Goal: Task Accomplishment & Management: Complete application form

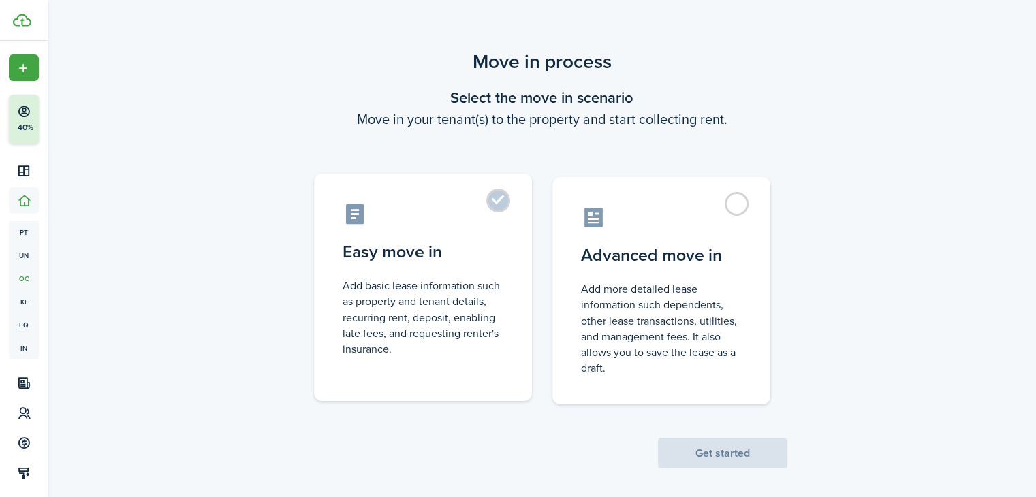
click at [502, 199] on label "Easy move in Add basic lease information such as property and tenant details, r…" at bounding box center [423, 288] width 218 height 228
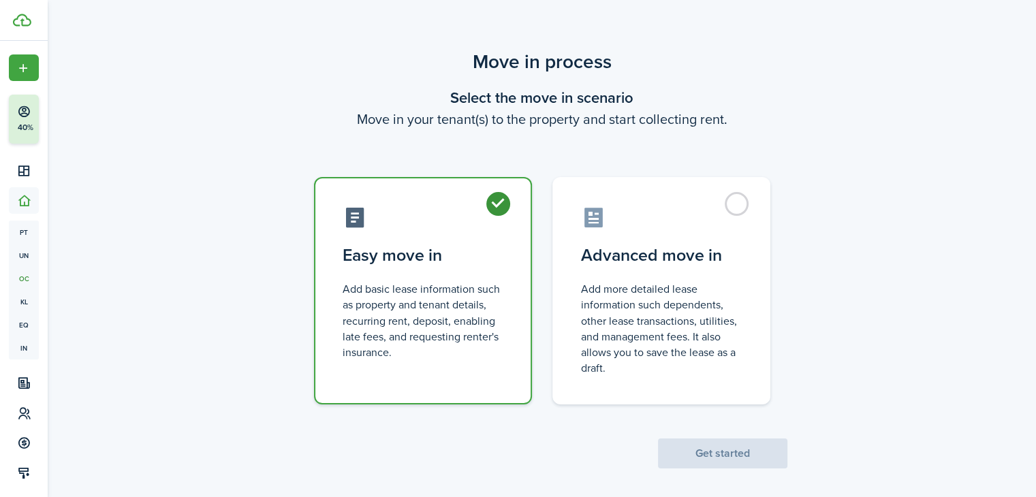
radio input "true"
click at [736, 452] on button "Get started" at bounding box center [722, 454] width 129 height 30
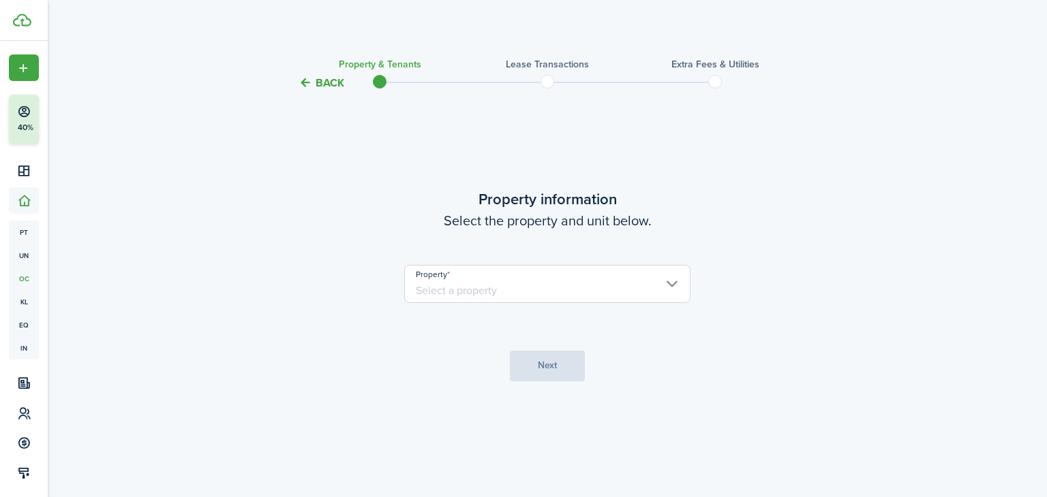
click at [673, 282] on input "Property" at bounding box center [547, 284] width 286 height 38
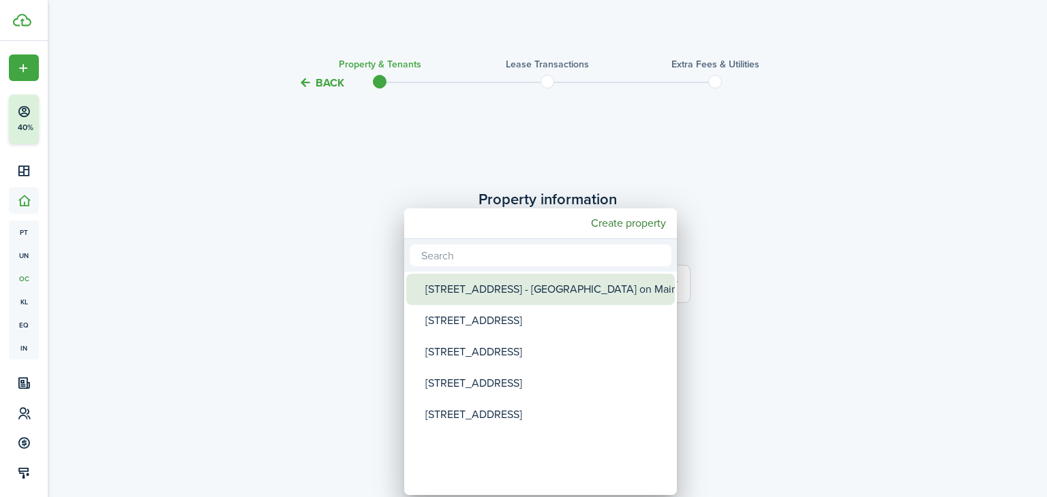
click at [526, 294] on div "[STREET_ADDRESS] - [GEOGRAPHIC_DATA] on Main" at bounding box center [545, 289] width 241 height 31
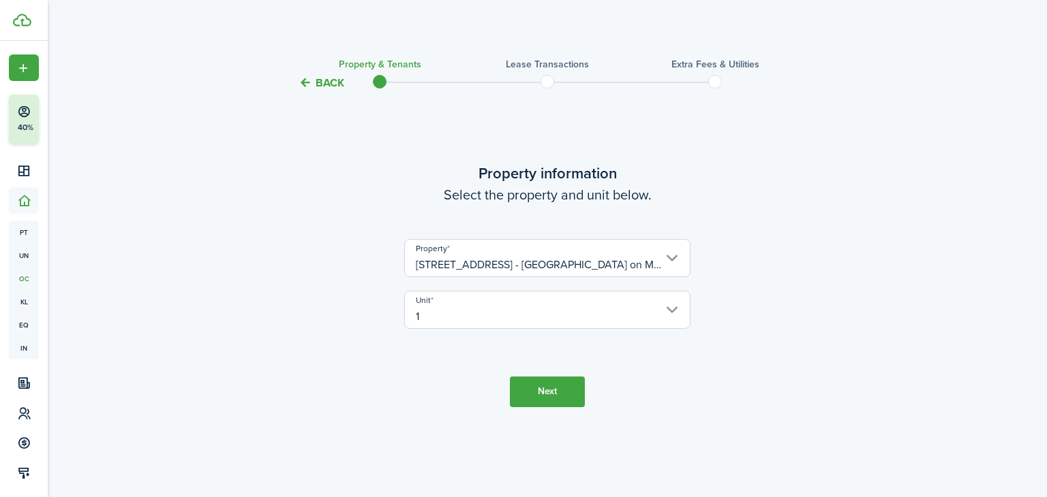
click at [624, 266] on input "[STREET_ADDRESS] - [GEOGRAPHIC_DATA] on Main" at bounding box center [547, 258] width 286 height 38
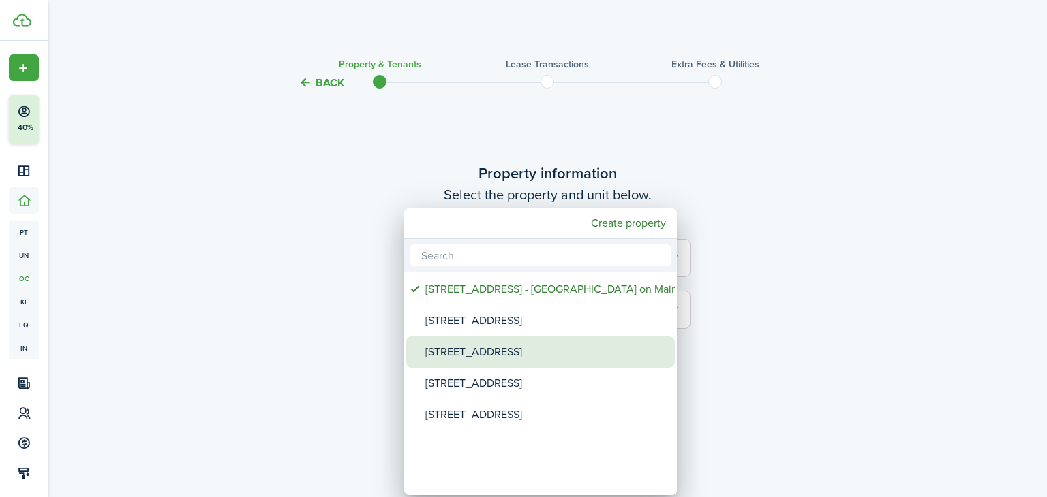
click at [520, 361] on div "[STREET_ADDRESS]" at bounding box center [545, 352] width 241 height 31
type input "[STREET_ADDRESS]"
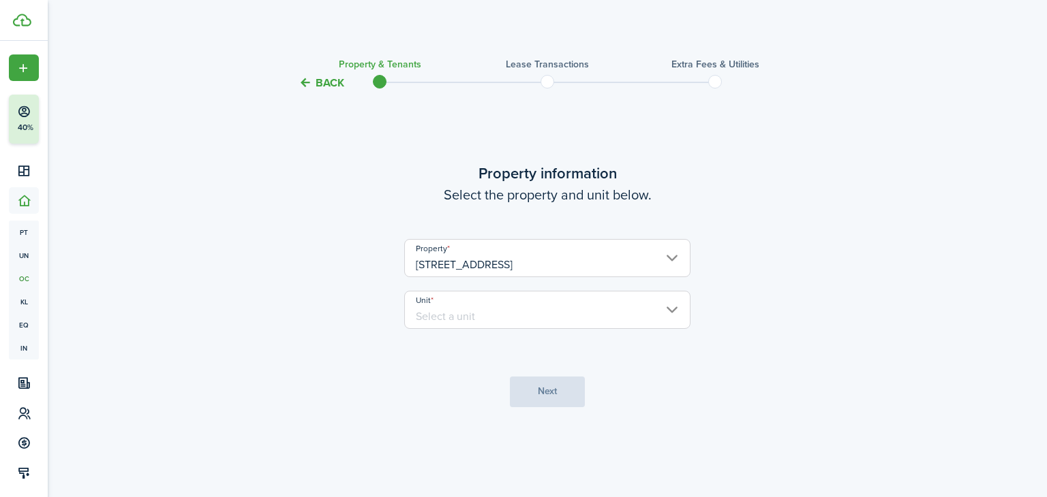
click at [467, 315] on input "Unit" at bounding box center [547, 310] width 286 height 38
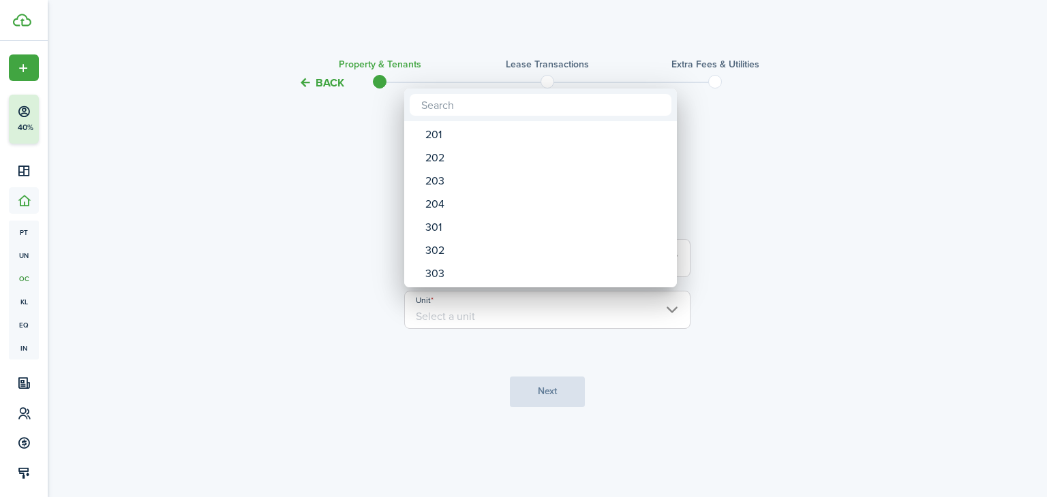
click at [308, 112] on div at bounding box center [523, 248] width 1265 height 715
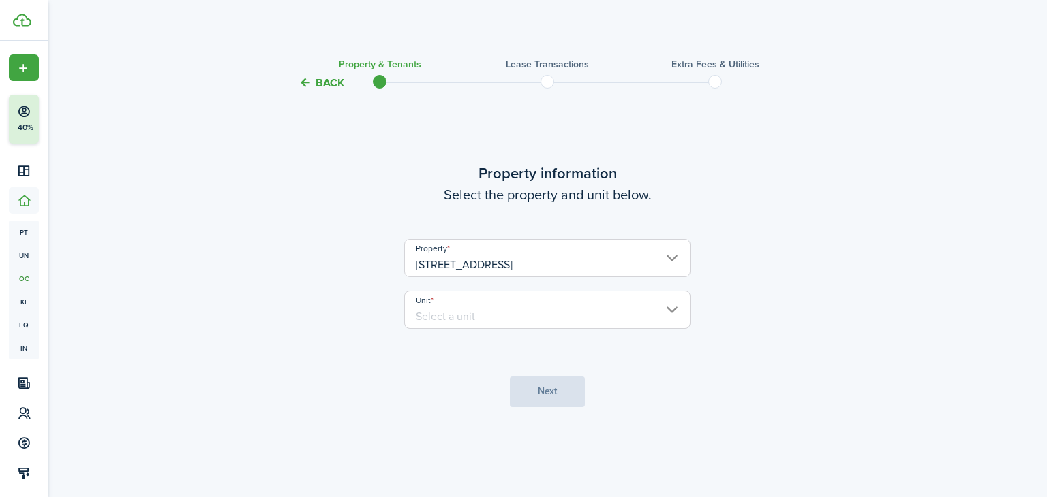
click at [438, 254] on input "[STREET_ADDRESS]" at bounding box center [547, 258] width 286 height 38
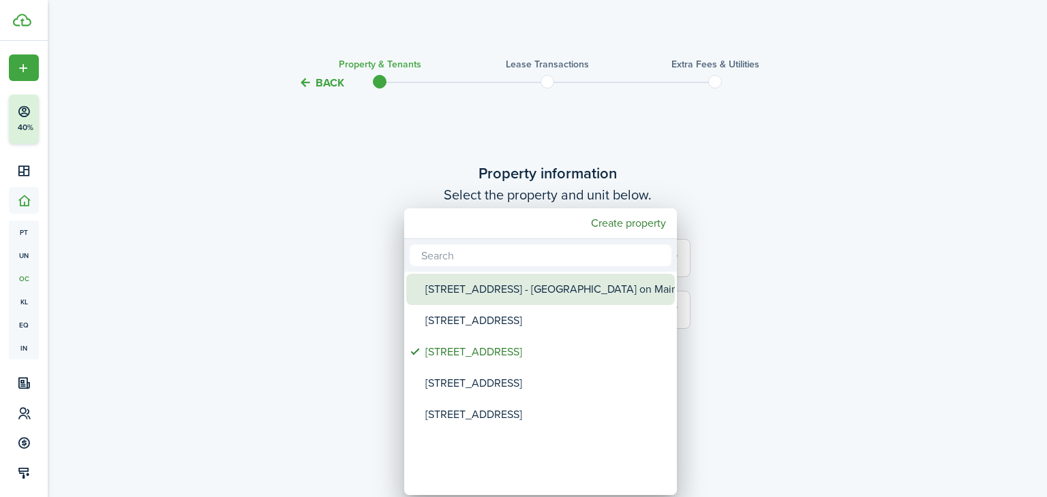
click at [455, 289] on div "[STREET_ADDRESS] - [GEOGRAPHIC_DATA] on Main" at bounding box center [545, 289] width 241 height 31
type input "[STREET_ADDRESS] - [GEOGRAPHIC_DATA] on Main"
type input "1"
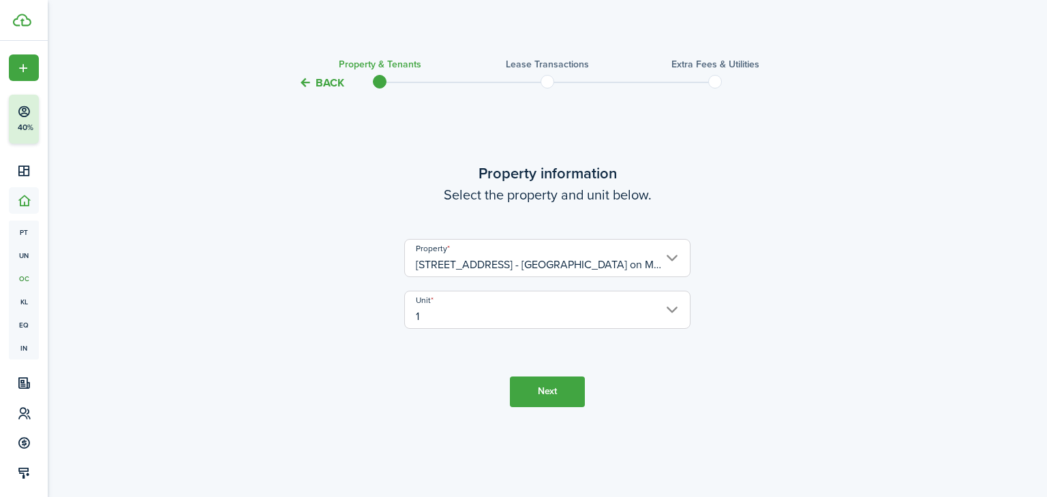
click at [449, 307] on input "1" at bounding box center [547, 310] width 286 height 38
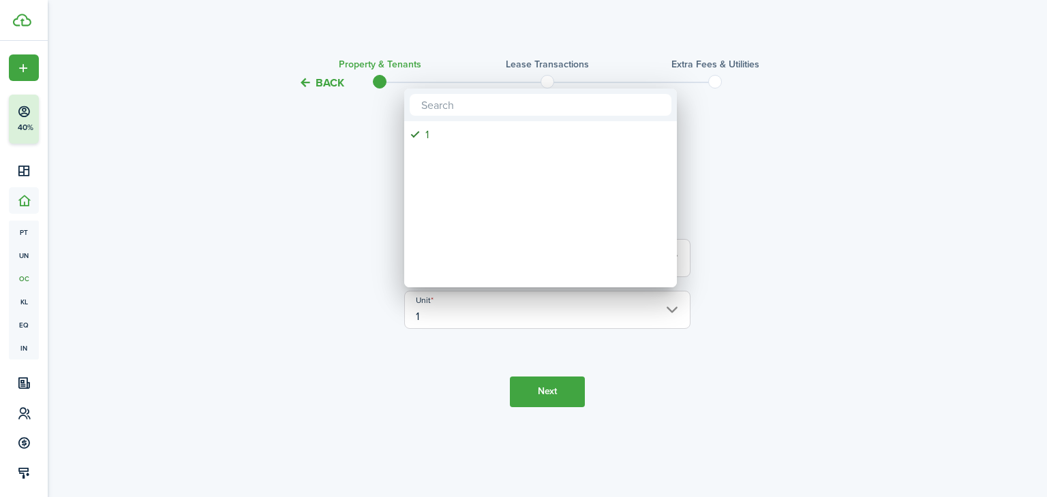
click at [449, 307] on div at bounding box center [523, 248] width 1265 height 715
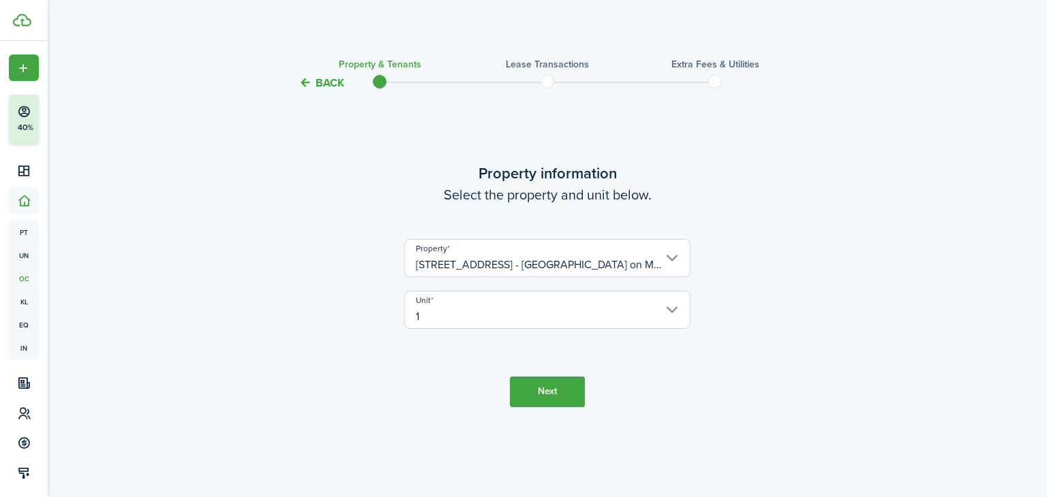
click at [547, 387] on button "Next" at bounding box center [547, 392] width 75 height 31
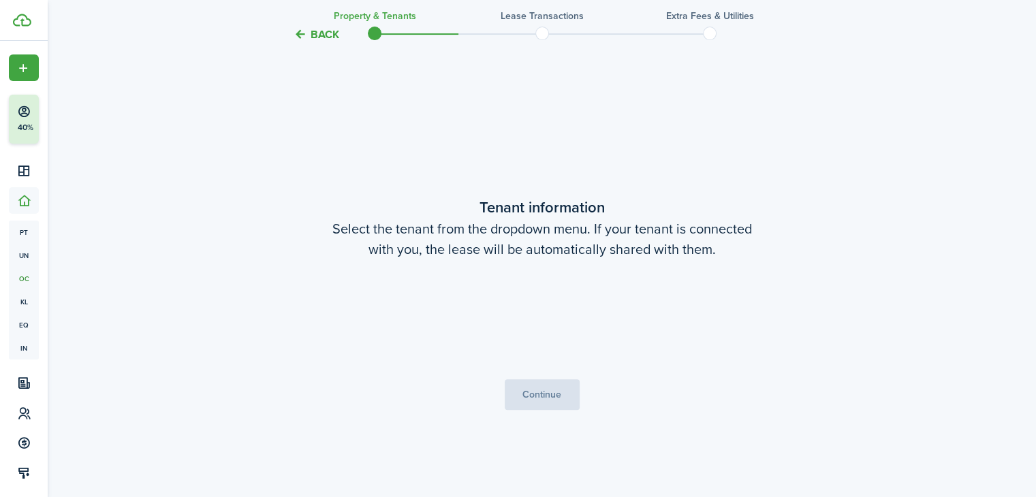
scroll to position [406, 0]
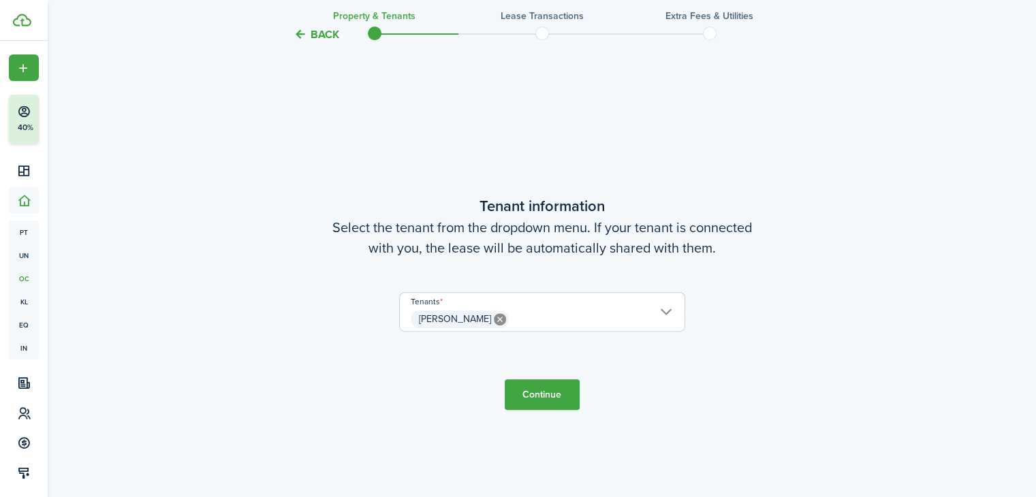
click at [545, 386] on button "Continue" at bounding box center [542, 395] width 75 height 31
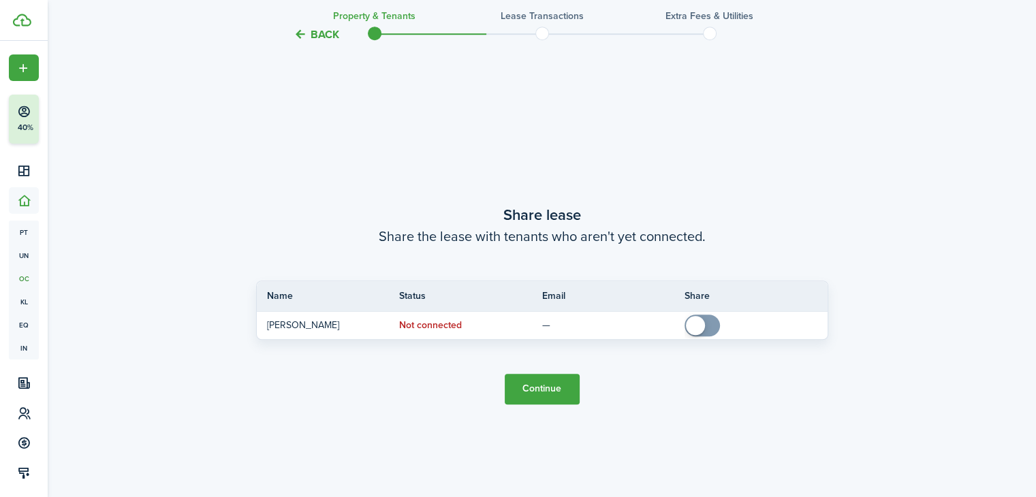
scroll to position [903, 0]
click at [545, 386] on button "Continue" at bounding box center [542, 388] width 75 height 31
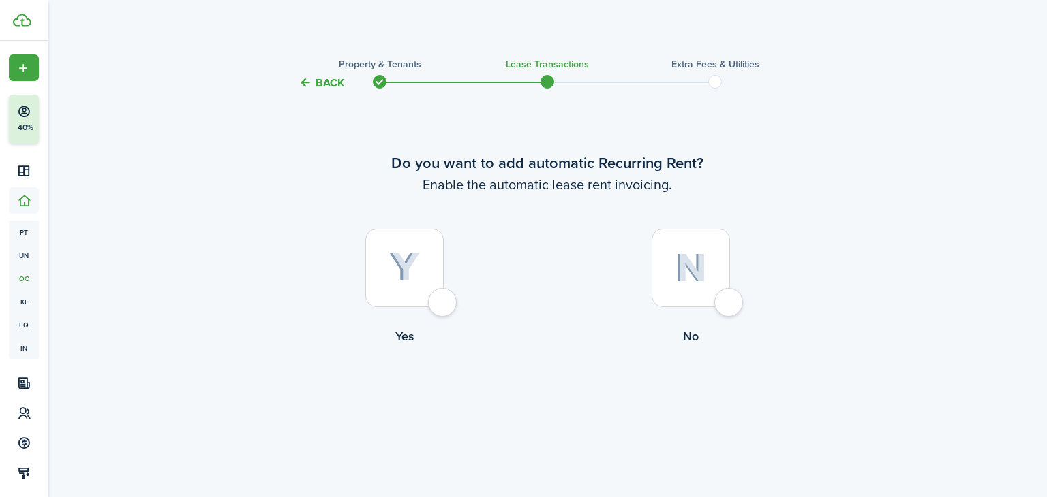
click at [726, 302] on div at bounding box center [690, 268] width 78 height 78
radio input "true"
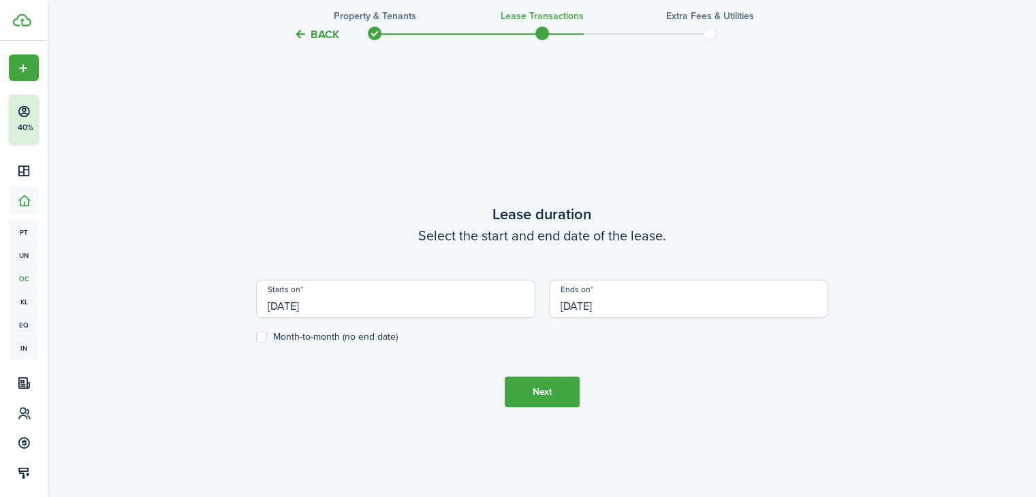
scroll to position [406, 0]
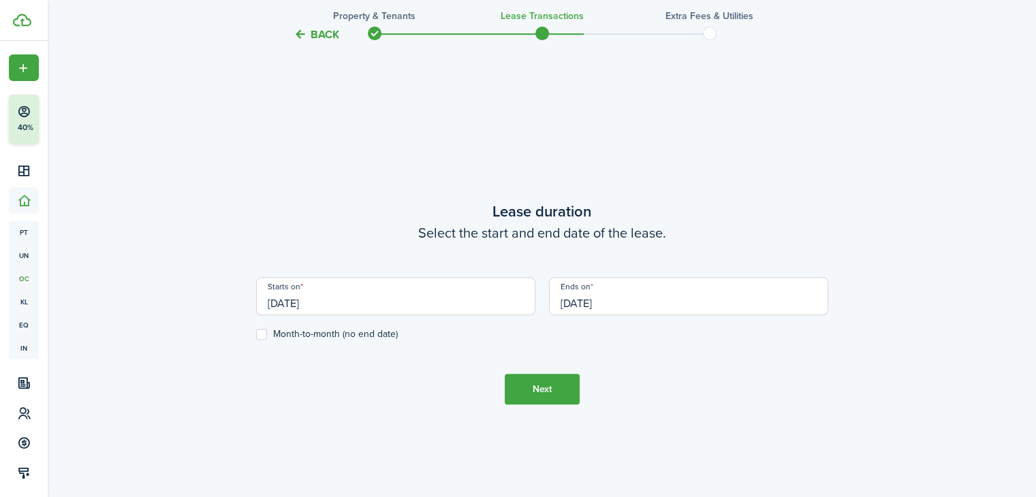
click at [282, 301] on input "[DATE]" at bounding box center [395, 296] width 279 height 38
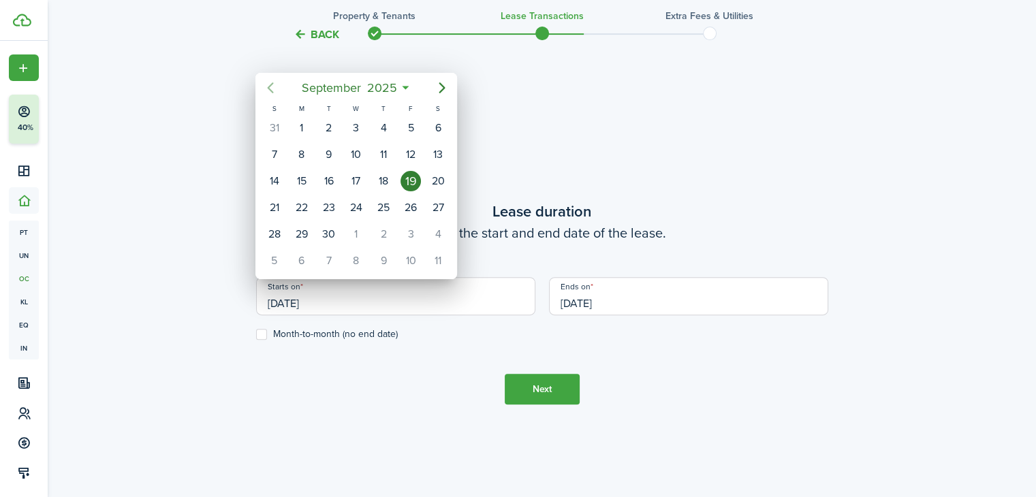
click at [266, 80] on icon "Previous page" at bounding box center [270, 88] width 16 height 16
click at [444, 93] on icon "Next page" at bounding box center [442, 88] width 16 height 16
click at [330, 129] on div "1" at bounding box center [329, 128] width 20 height 20
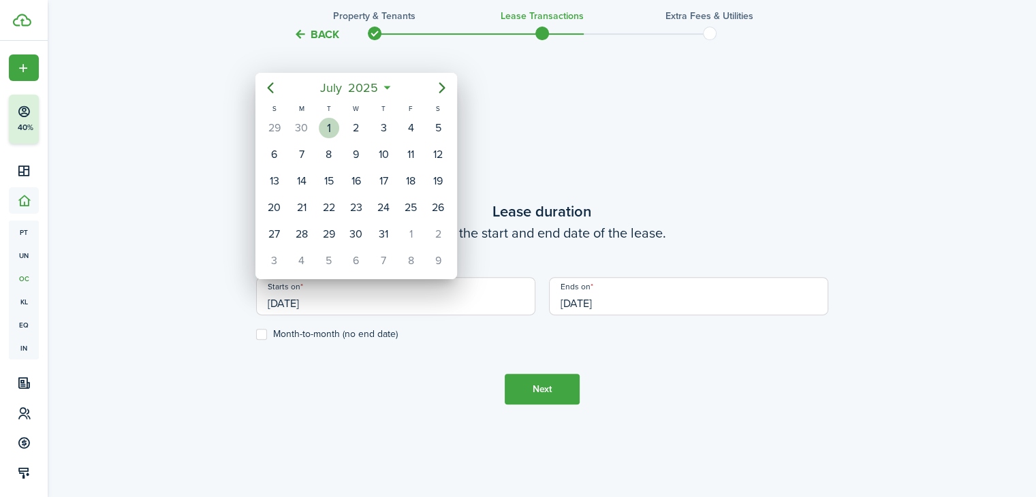
type input "[DATE]"
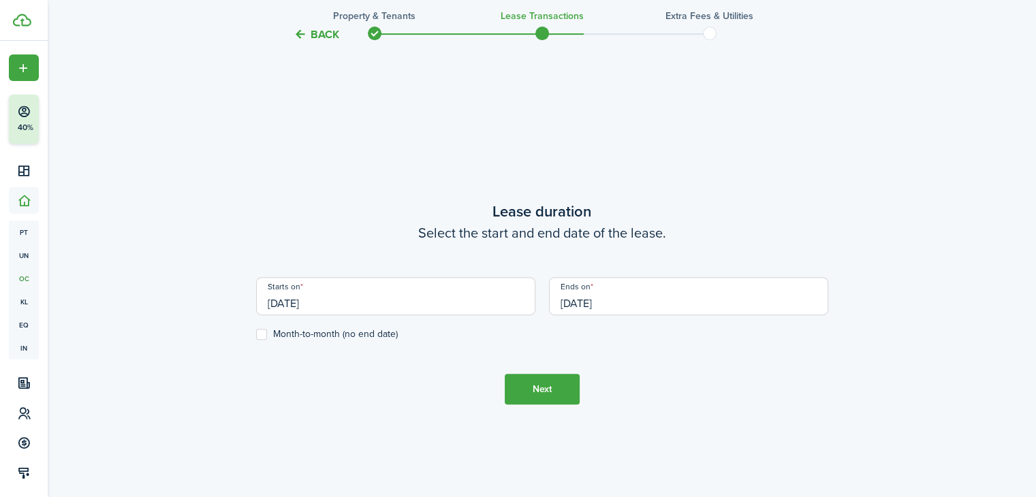
click at [621, 303] on input "[DATE]" at bounding box center [688, 296] width 279 height 38
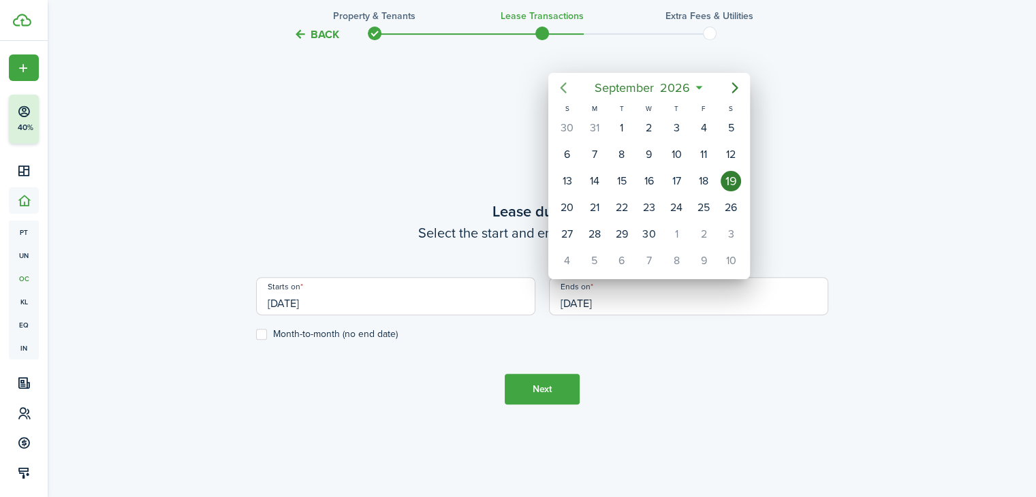
click at [561, 84] on icon "Previous page" at bounding box center [563, 88] width 16 height 16
click at [618, 230] on div "30" at bounding box center [622, 234] width 20 height 20
type input "[DATE]"
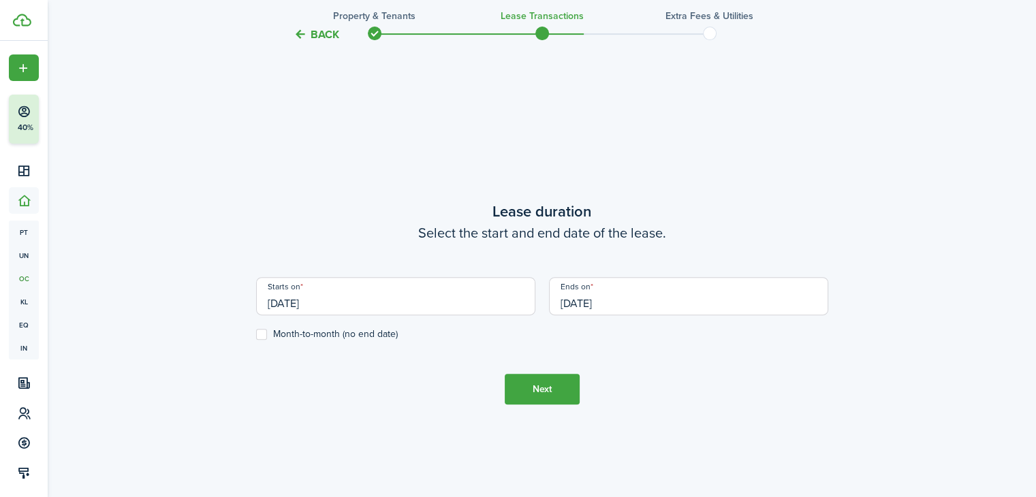
click at [518, 388] on button "Next" at bounding box center [542, 389] width 75 height 31
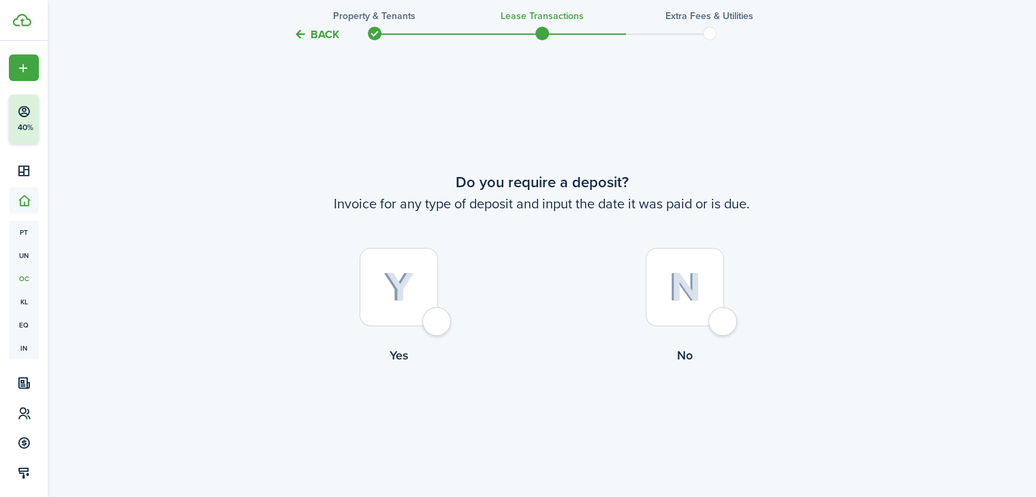
scroll to position [903, 0]
click at [717, 324] on div at bounding box center [685, 286] width 78 height 78
radio input "true"
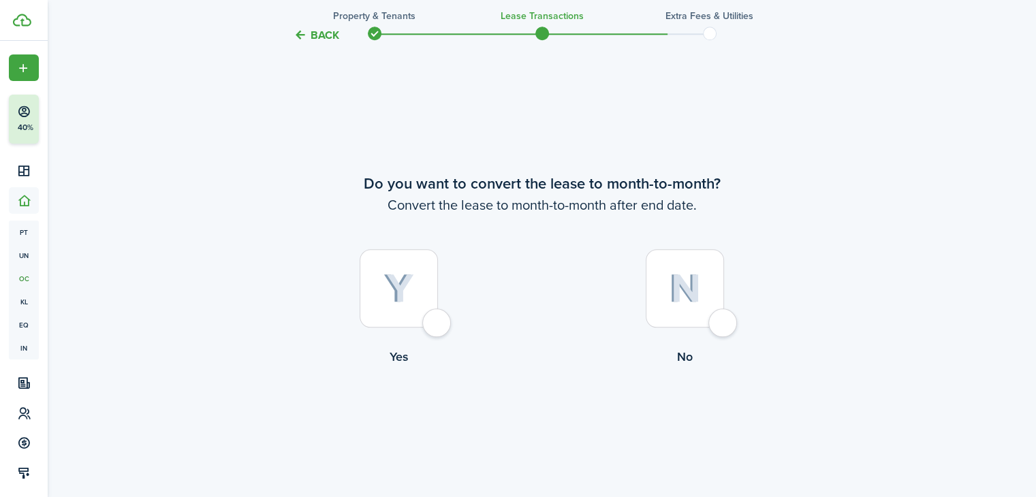
scroll to position [1400, 0]
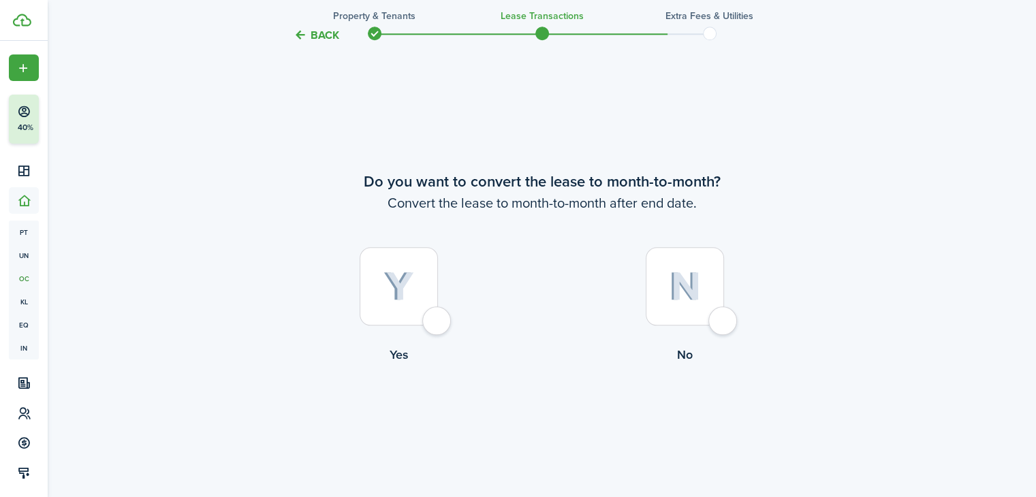
click at [724, 320] on div at bounding box center [685, 286] width 78 height 78
radio input "true"
click at [543, 417] on button "Continue" at bounding box center [542, 420] width 75 height 31
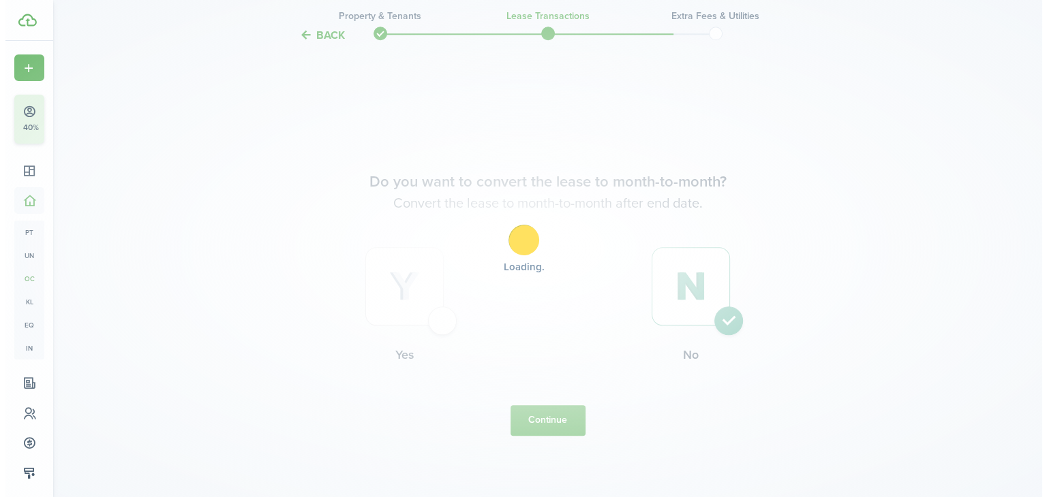
scroll to position [0, 0]
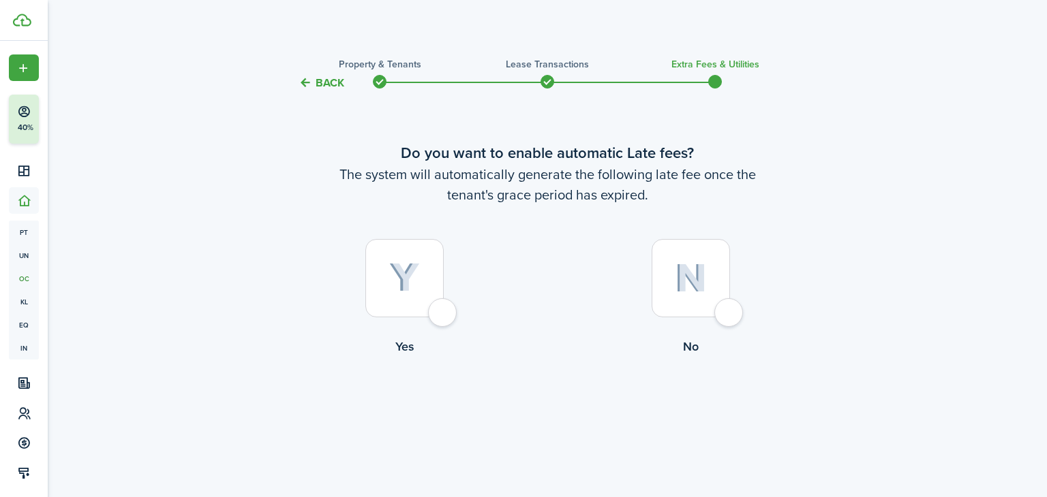
click at [440, 318] on div at bounding box center [404, 278] width 78 height 78
radio input "true"
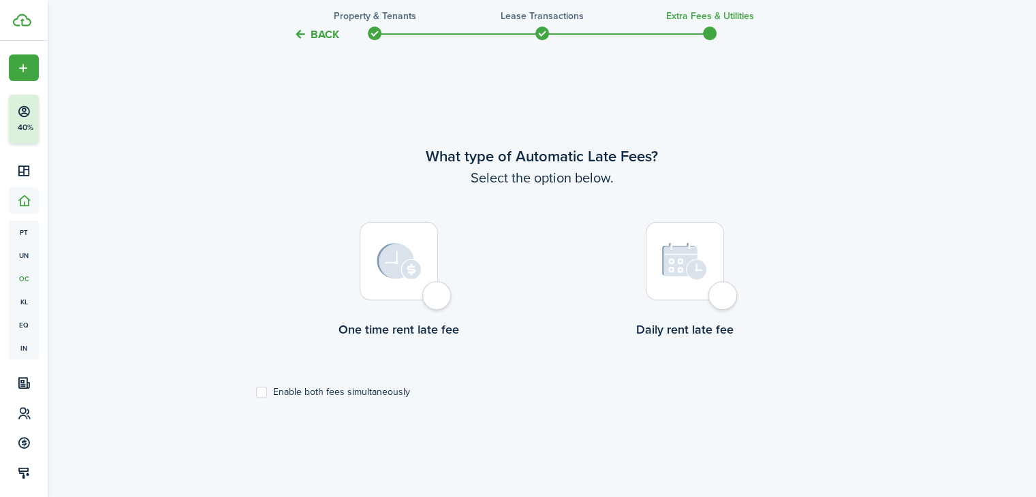
scroll to position [406, 0]
click at [722, 294] on div at bounding box center [685, 260] width 78 height 78
radio input "true"
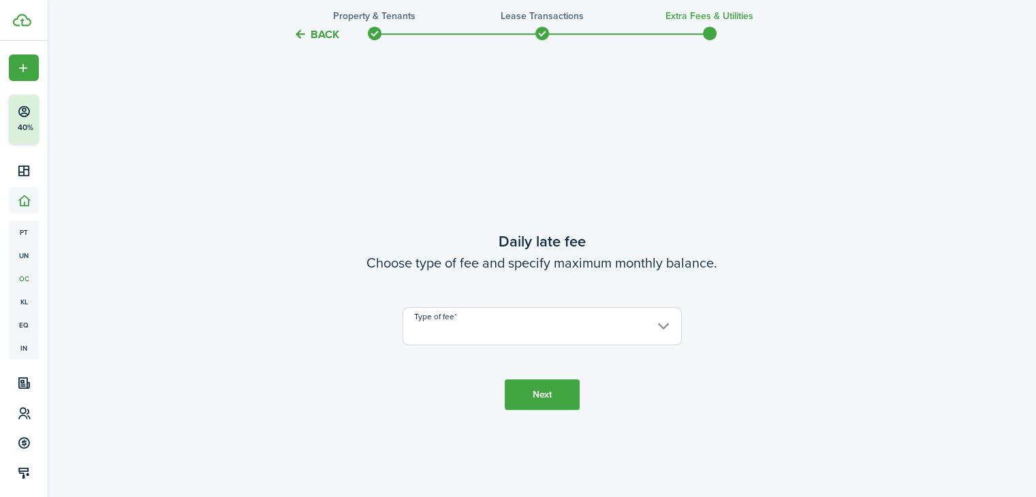
scroll to position [903, 0]
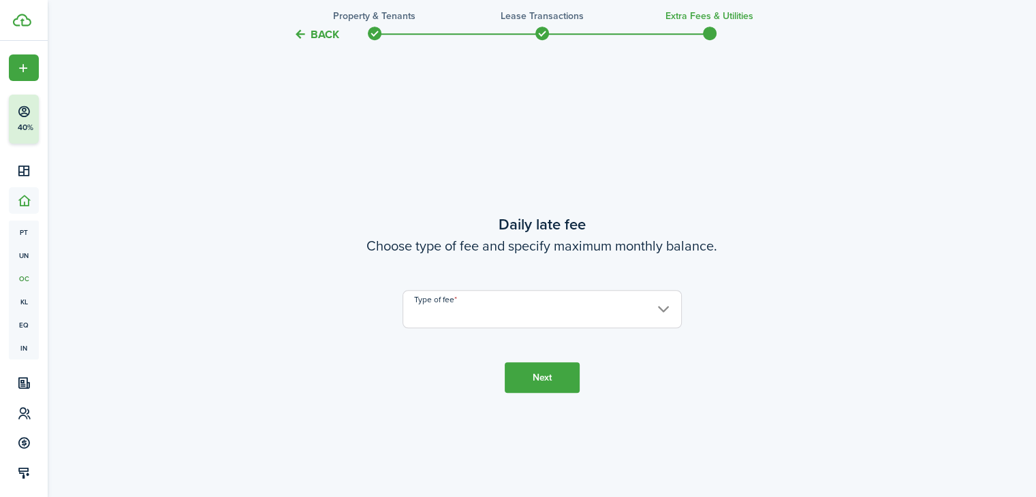
click at [591, 318] on input "Type of fee" at bounding box center [542, 309] width 279 height 38
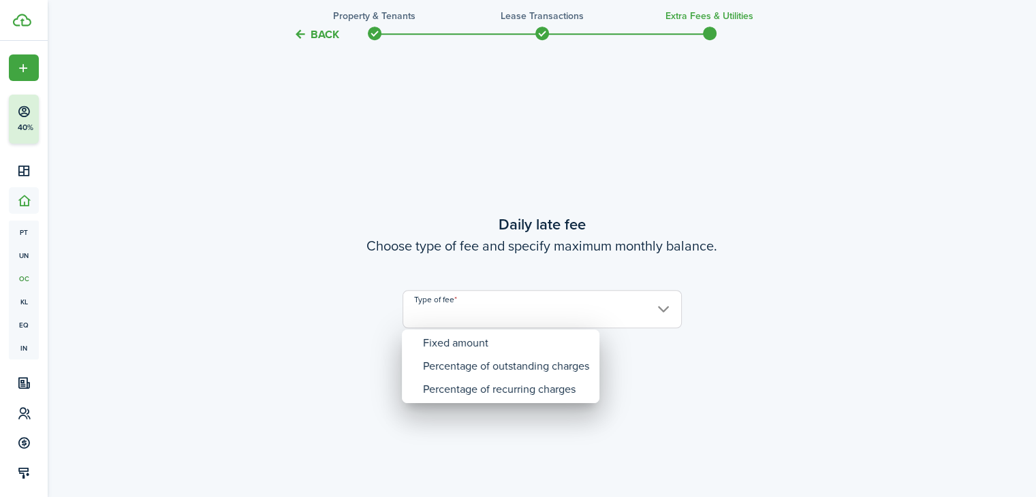
click at [733, 374] on div at bounding box center [518, 248] width 1254 height 715
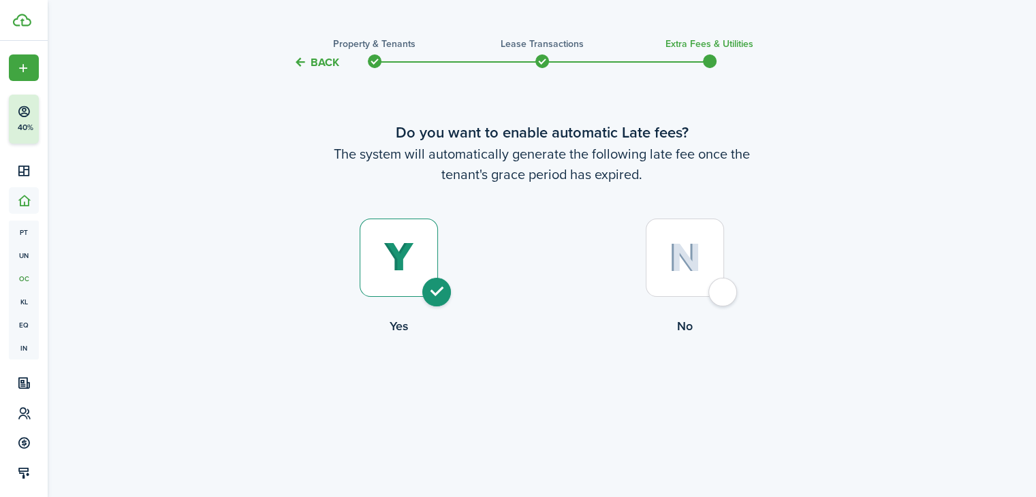
scroll to position [8, 0]
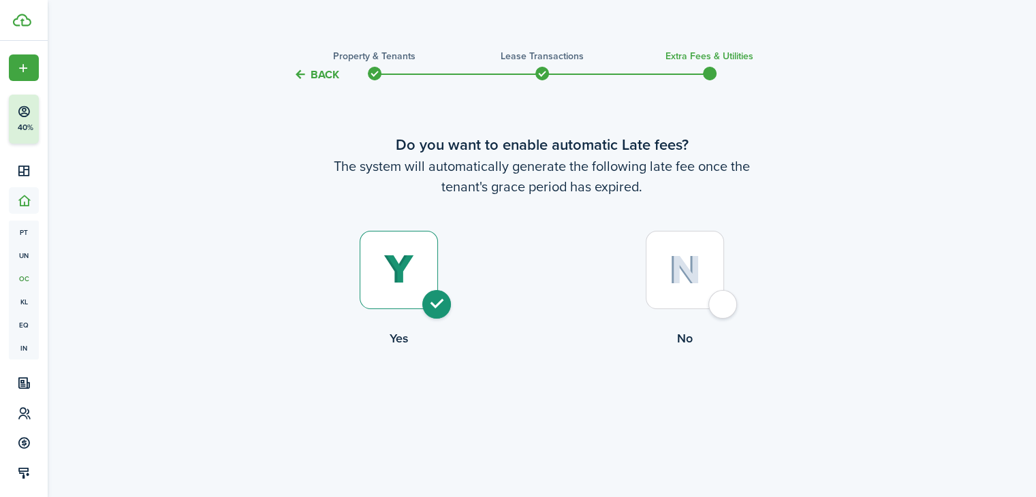
click at [724, 303] on div at bounding box center [685, 270] width 78 height 78
radio input "false"
radio input "true"
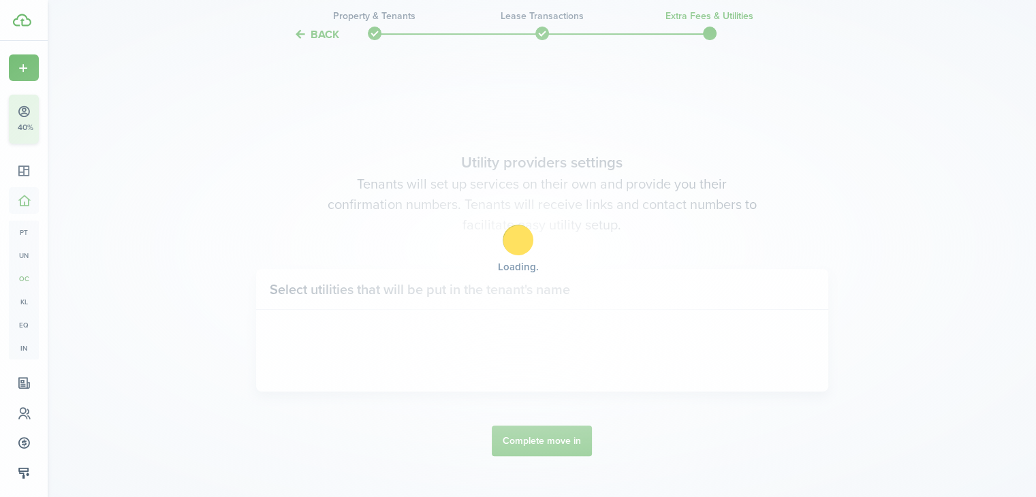
scroll to position [406, 0]
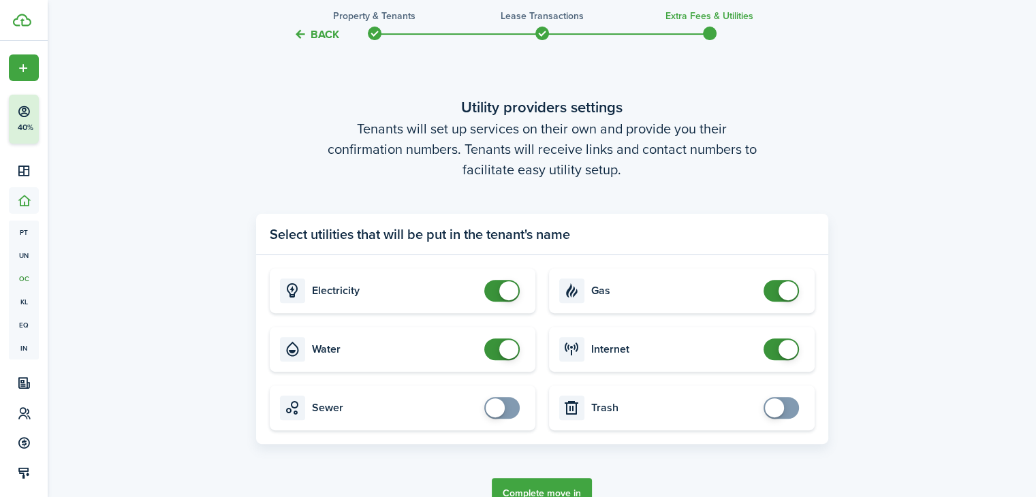
checkbox input "true"
click at [779, 409] on span at bounding box center [774, 408] width 19 height 19
checkbox input "true"
click at [492, 413] on span at bounding box center [495, 408] width 19 height 19
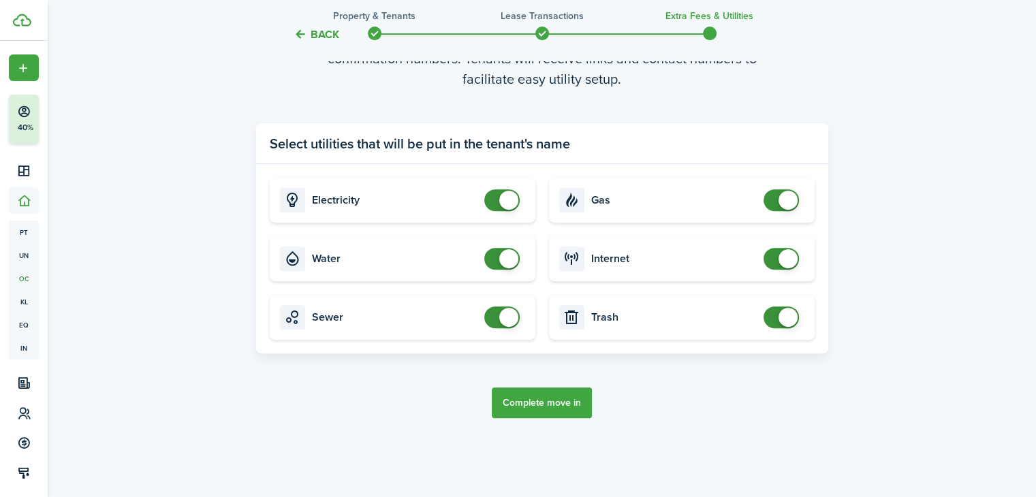
scroll to position [496, 0]
click at [542, 404] on button "Complete move in" at bounding box center [542, 403] width 100 height 31
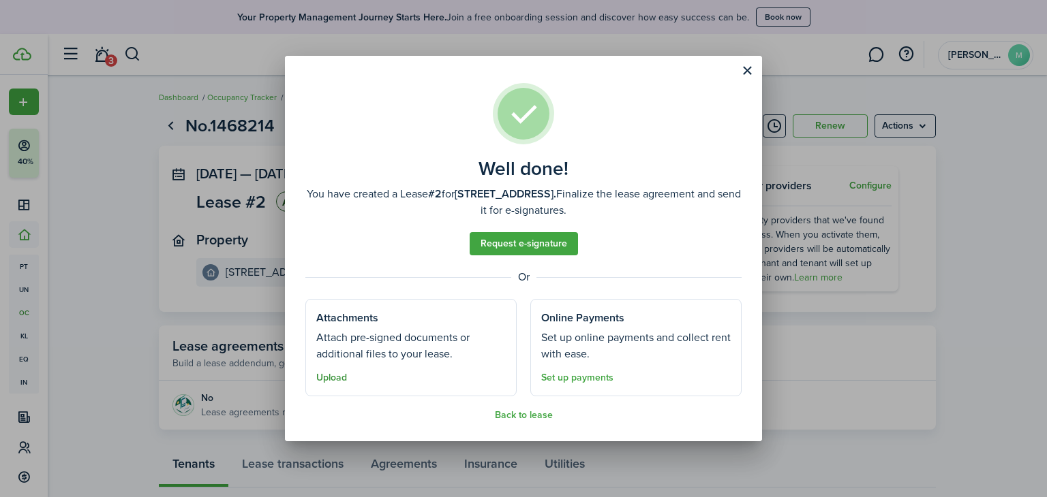
click at [329, 377] on button "Upload" at bounding box center [331, 378] width 31 height 11
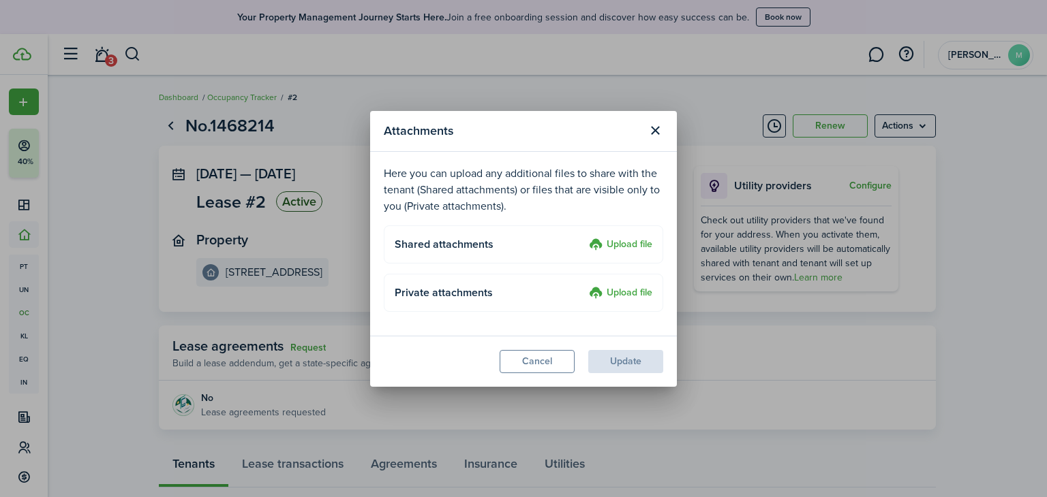
click at [636, 243] on label "Upload file" at bounding box center [620, 245] width 63 height 16
click at [584, 237] on input "Upload file" at bounding box center [584, 237] width 0 height 0
click at [611, 250] on label "Upload file" at bounding box center [620, 245] width 63 height 16
click at [584, 237] on input "Upload file" at bounding box center [584, 237] width 0 height 0
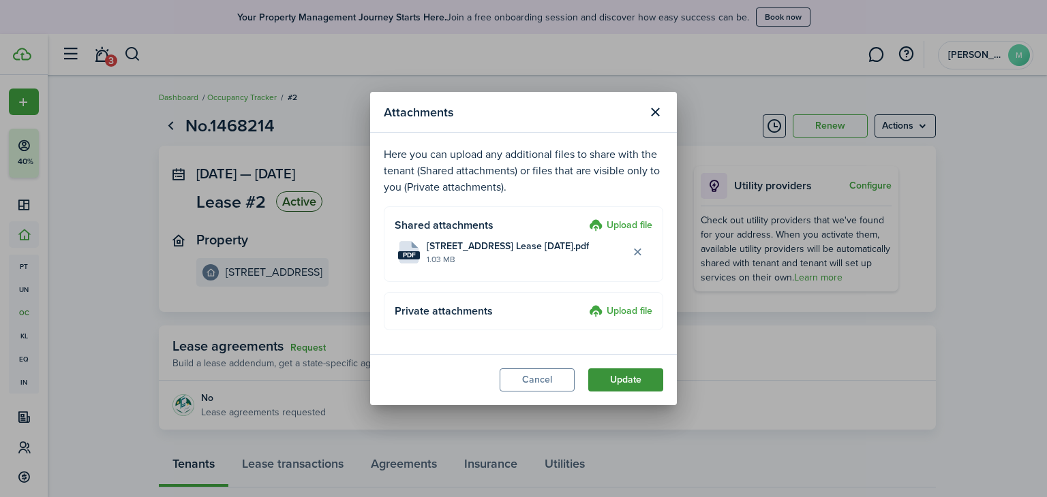
click at [641, 380] on button "Update" at bounding box center [625, 380] width 75 height 23
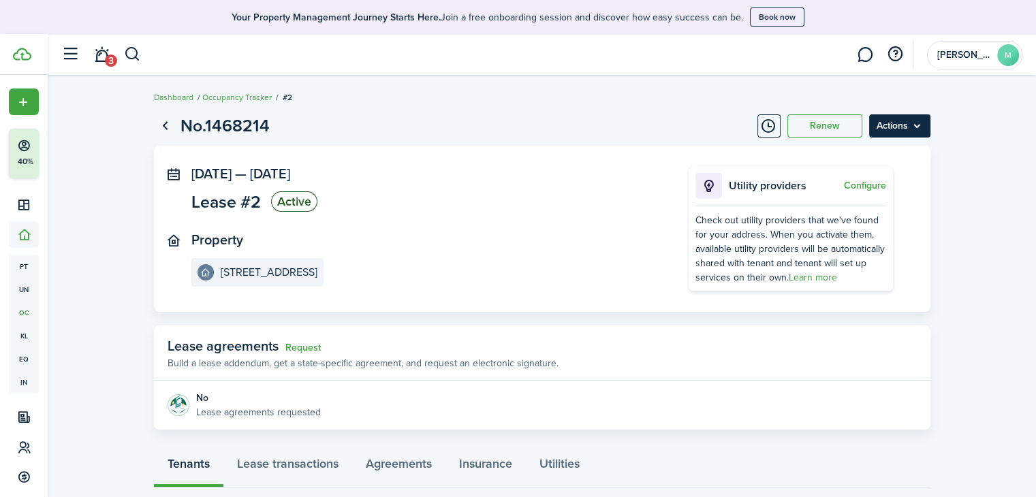
click at [884, 125] on menu-btn "Actions" at bounding box center [899, 125] width 61 height 23
click at [485, 218] on panel-main-inner "[DATE] — [DATE] Lease #2 Active Property [STREET_ADDRESS]" at bounding box center [419, 226] width 457 height 121
click at [242, 97] on link "Occupancy Tracker" at bounding box center [237, 97] width 70 height 12
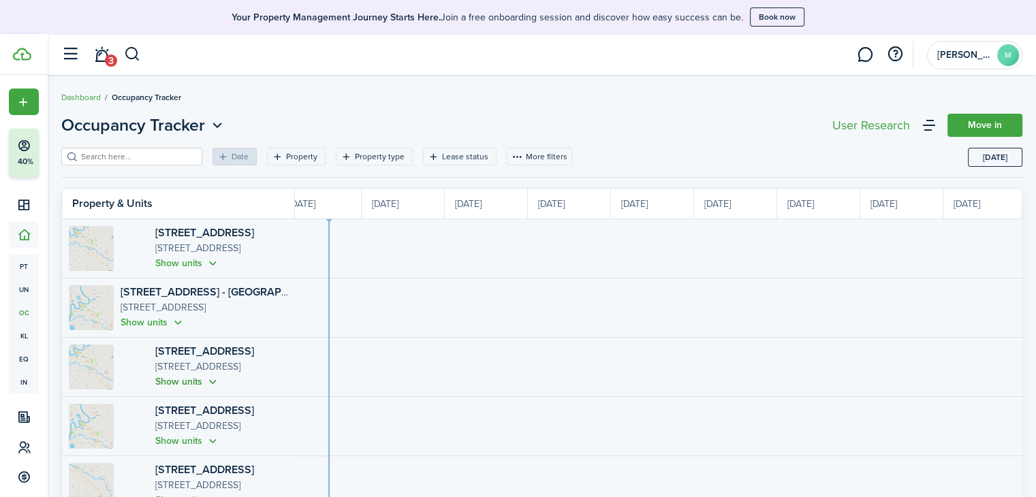
scroll to position [0, 266]
click at [181, 261] on button "Show units" at bounding box center [187, 264] width 65 height 16
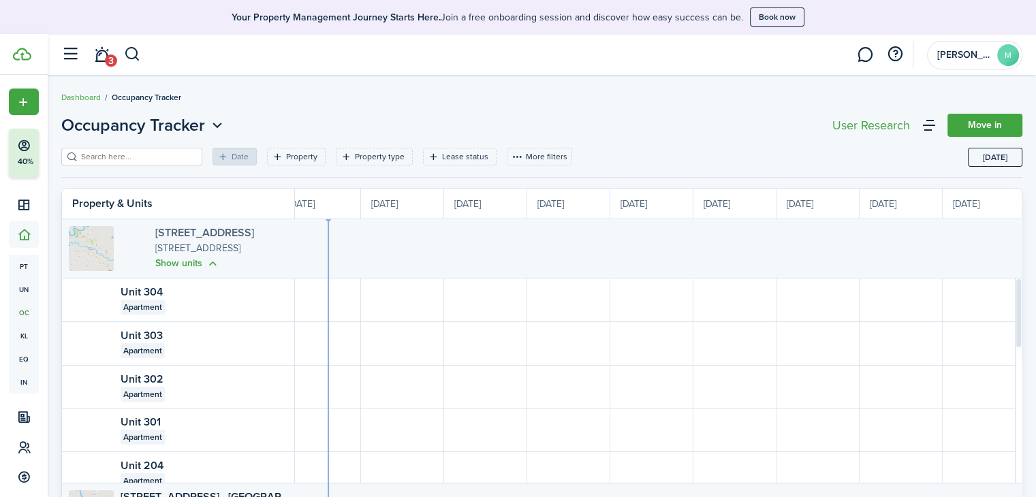
click at [155, 227] on link "[STREET_ADDRESS]" at bounding box center [204, 233] width 99 height 16
